Goal: Find specific page/section: Find specific page/section

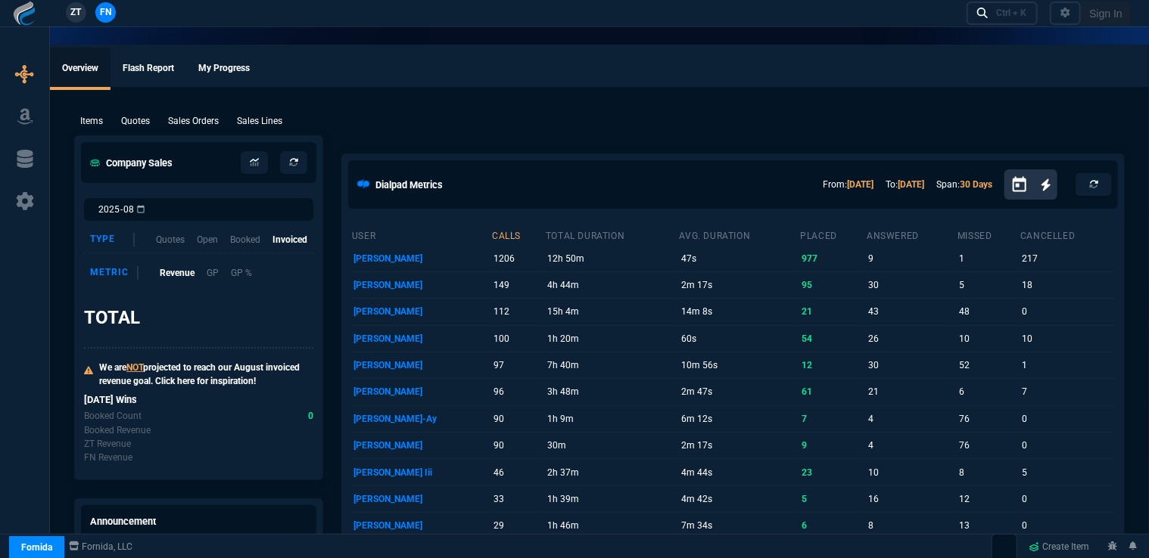
select select "16: [PERSON_NAME]"
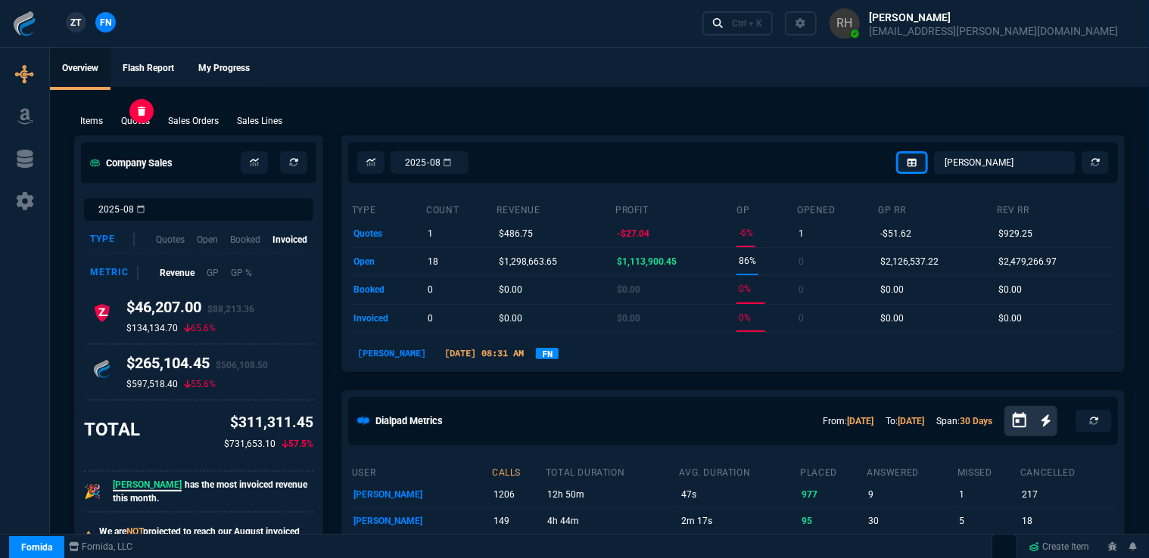
click at [141, 121] on p "Quotes" at bounding box center [135, 121] width 29 height 14
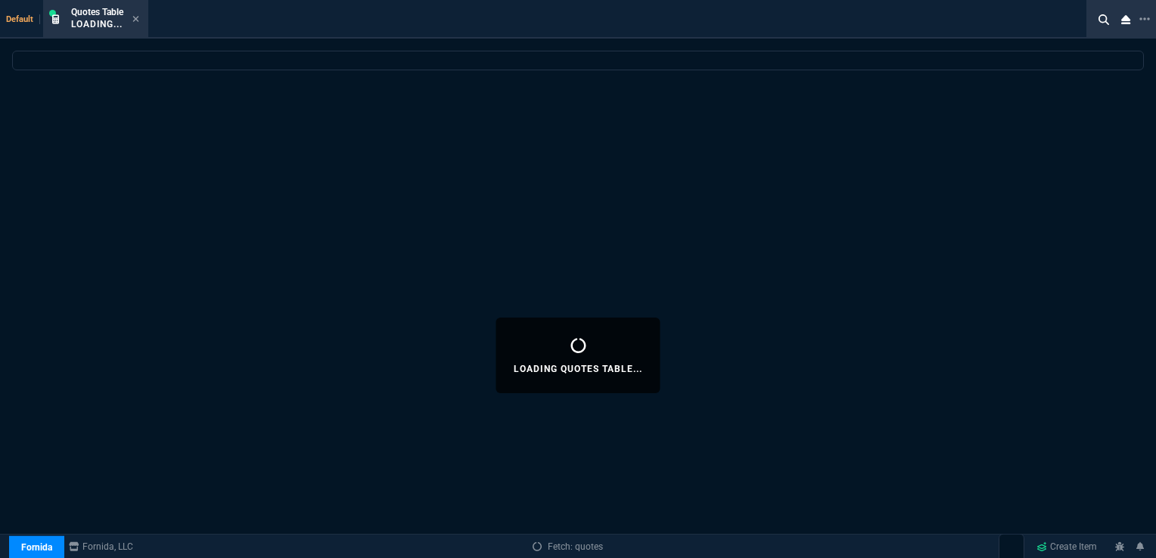
select select
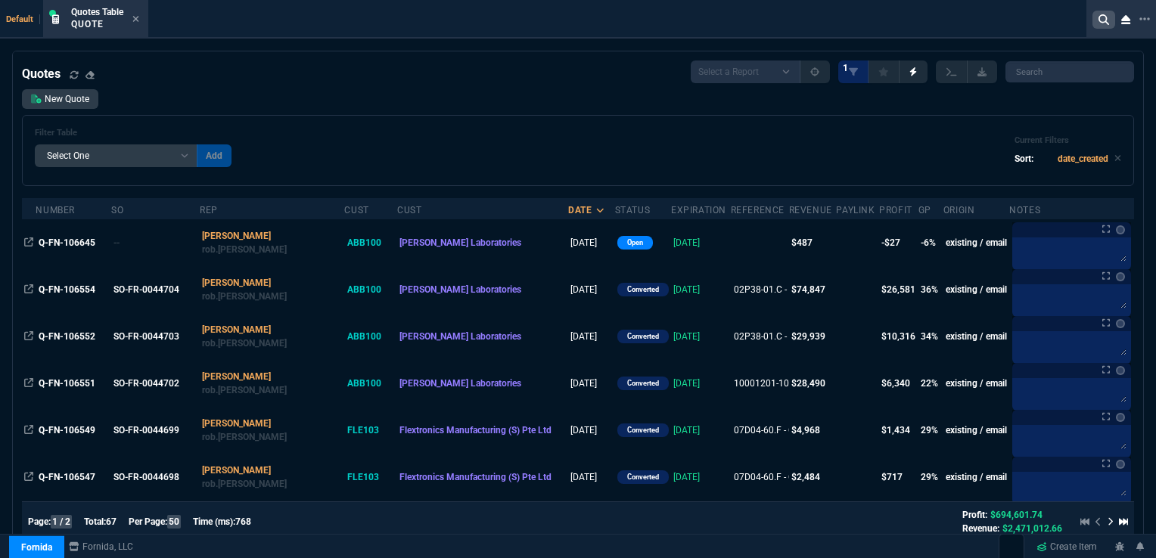
click at [1099, 18] on icon at bounding box center [1104, 19] width 11 height 11
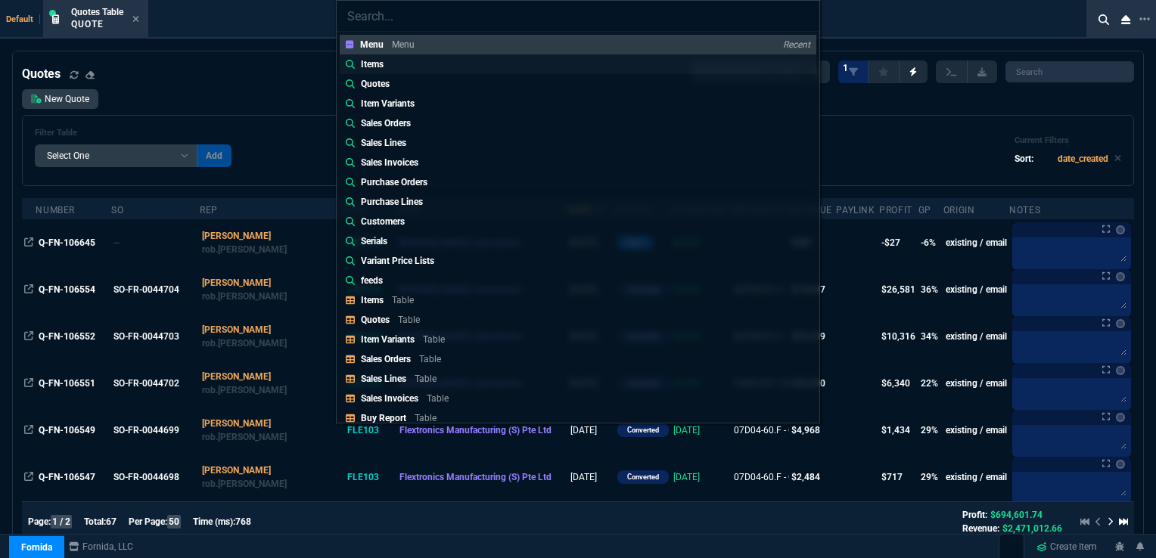
click at [384, 60] on p "Items" at bounding box center [372, 65] width 23 height 14
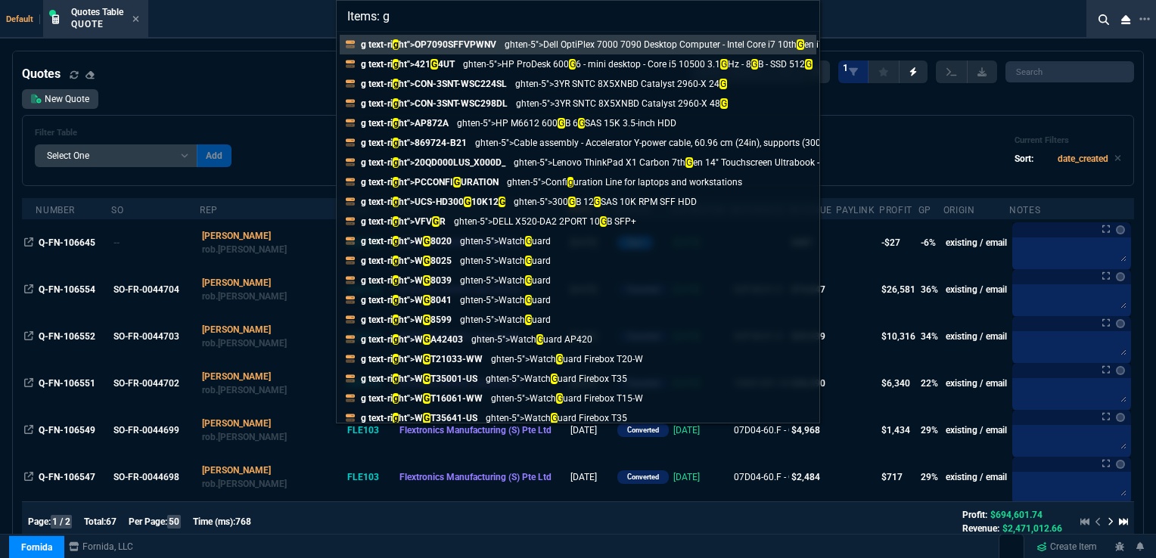
type input "Items:"
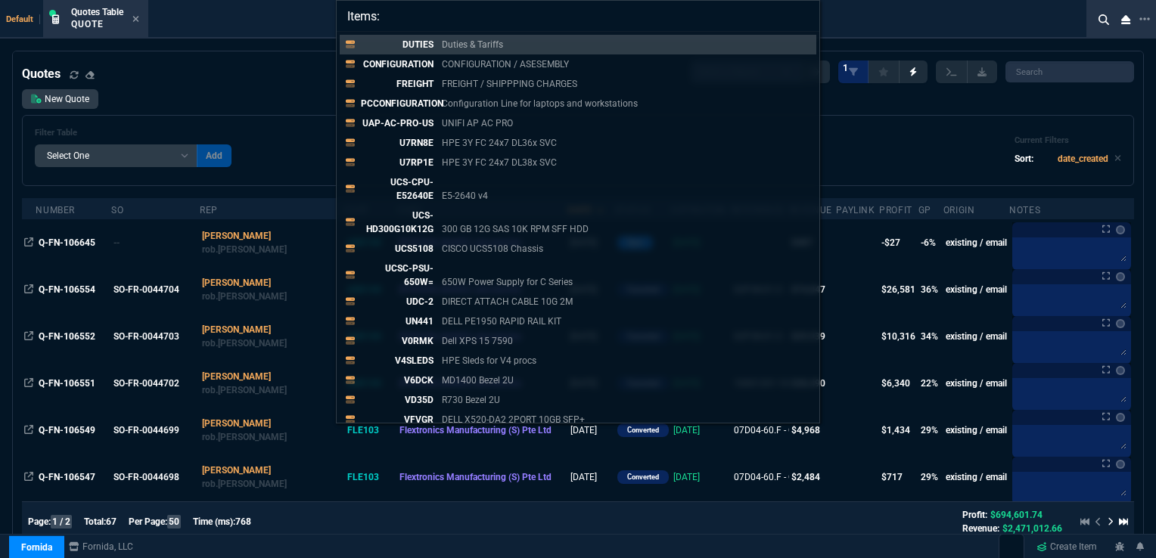
click at [803, 16] on input "Items:" at bounding box center [578, 16] width 483 height 30
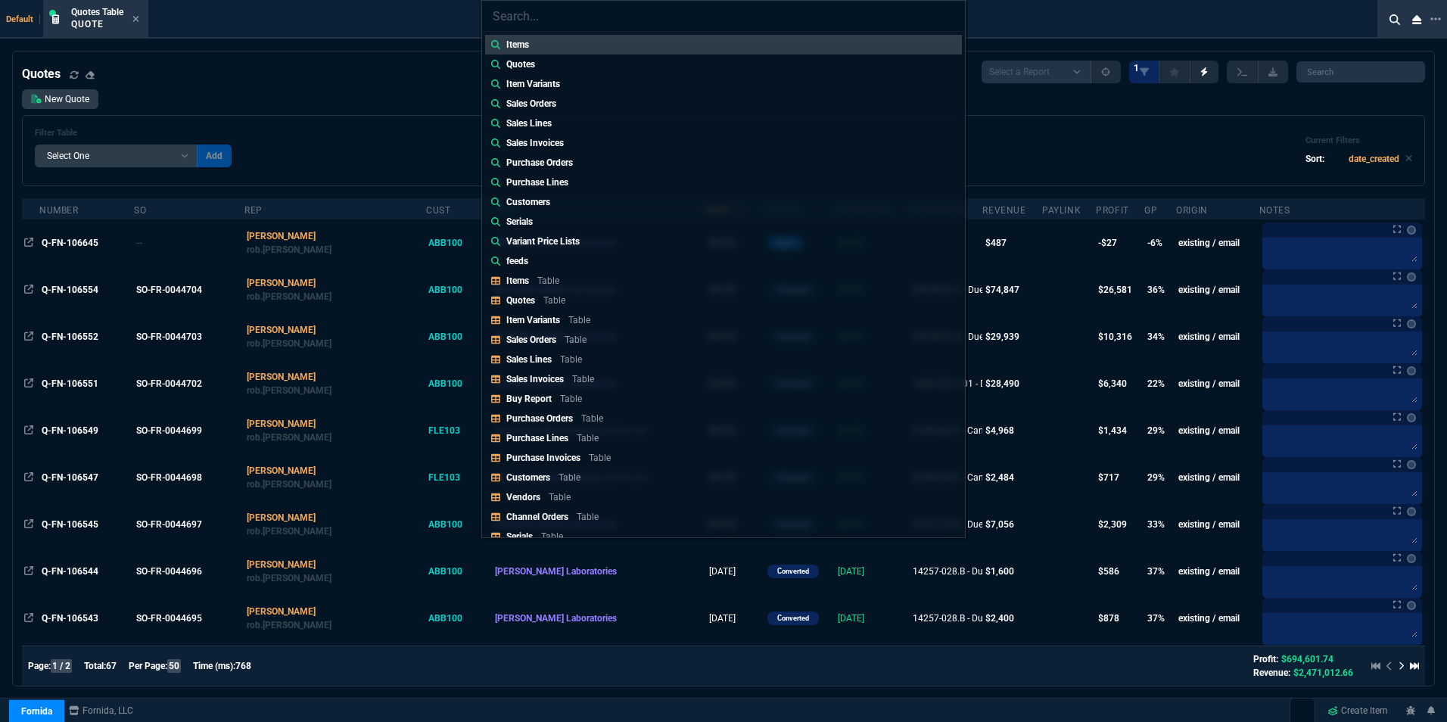
click at [135, 20] on div "Items Quotes Item Variants Sales Orders Sales Lines Sales Invoices Purchase Ord…" at bounding box center [723, 361] width 1447 height 722
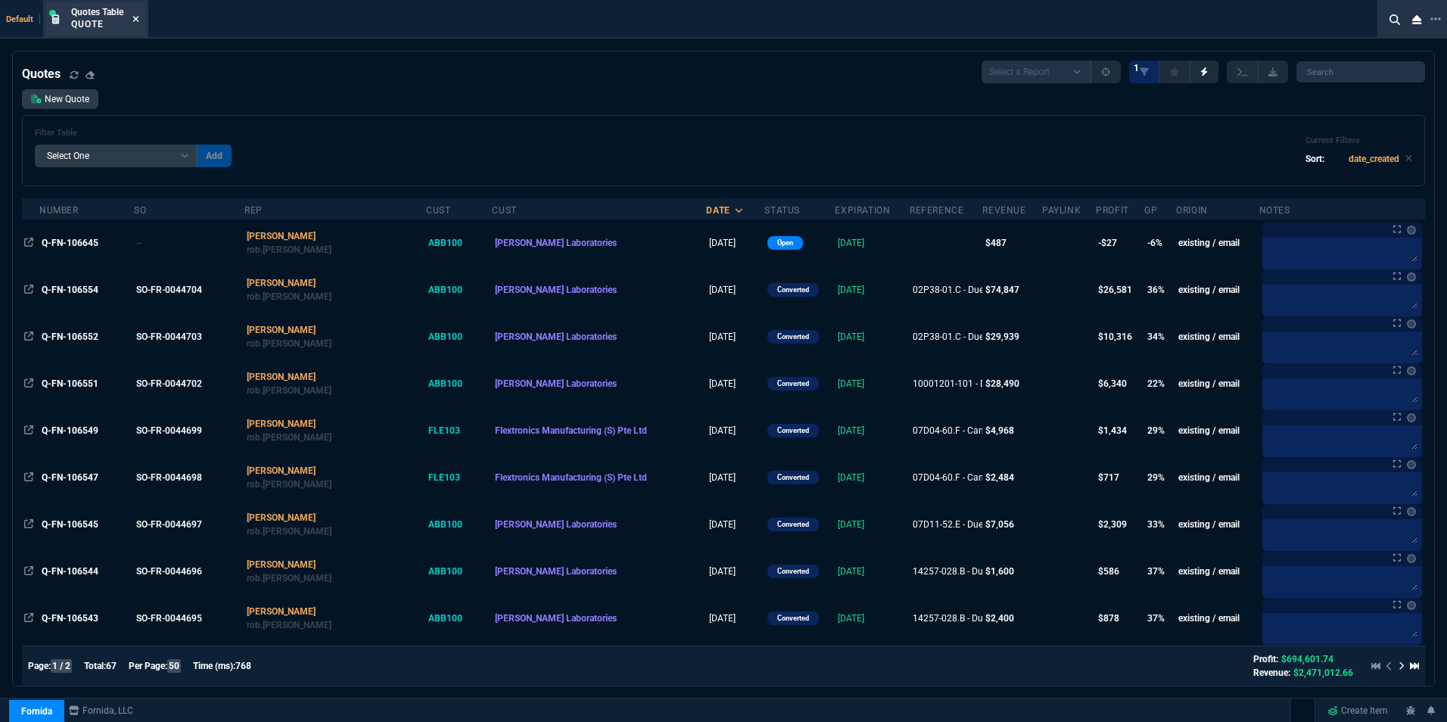
click at [136, 17] on icon at bounding box center [135, 18] width 7 height 9
